Goal: Information Seeking & Learning: Learn about a topic

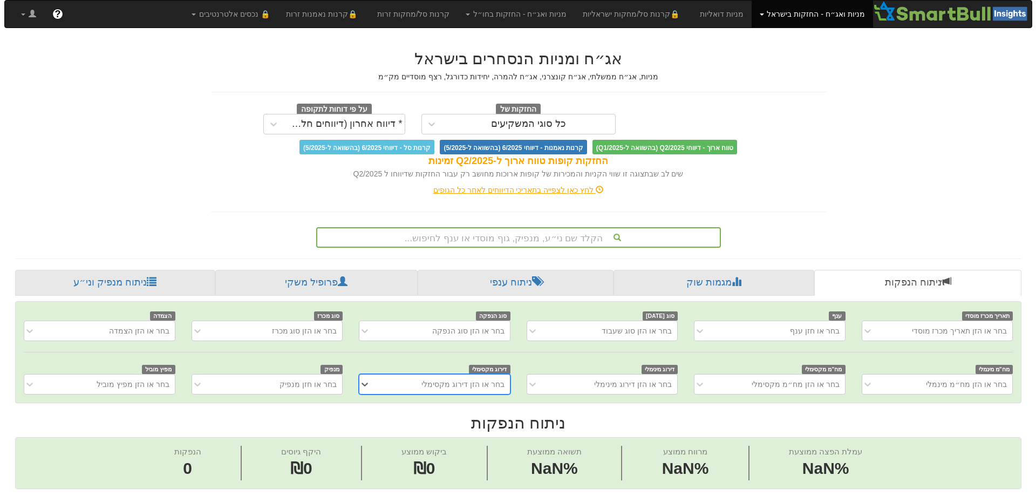
scroll to position [0, 8]
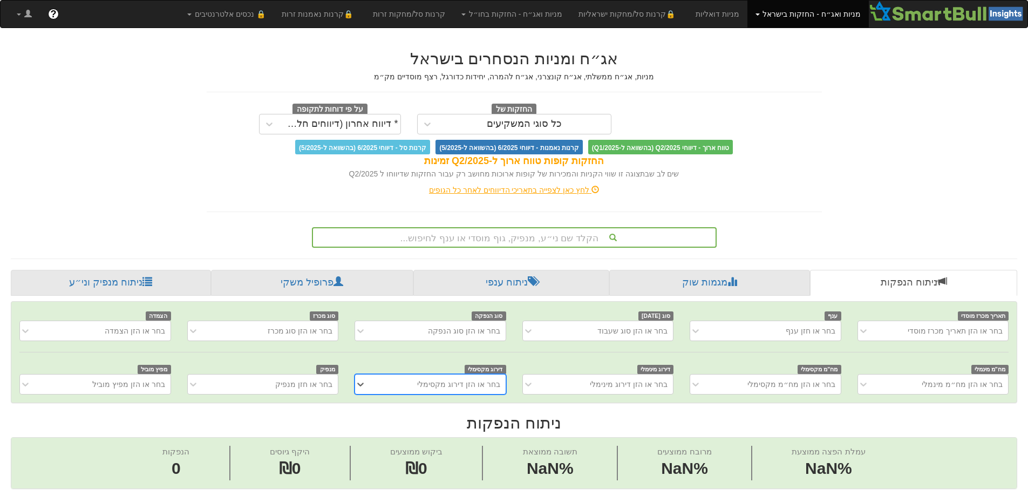
click at [771, 16] on font "מניות ואג״ח - החזקות בישראל" at bounding box center [812, 14] width 98 height 9
click at [784, 46] on link "אג"ח" at bounding box center [825, 52] width 85 height 14
